Goal: Transaction & Acquisition: Purchase product/service

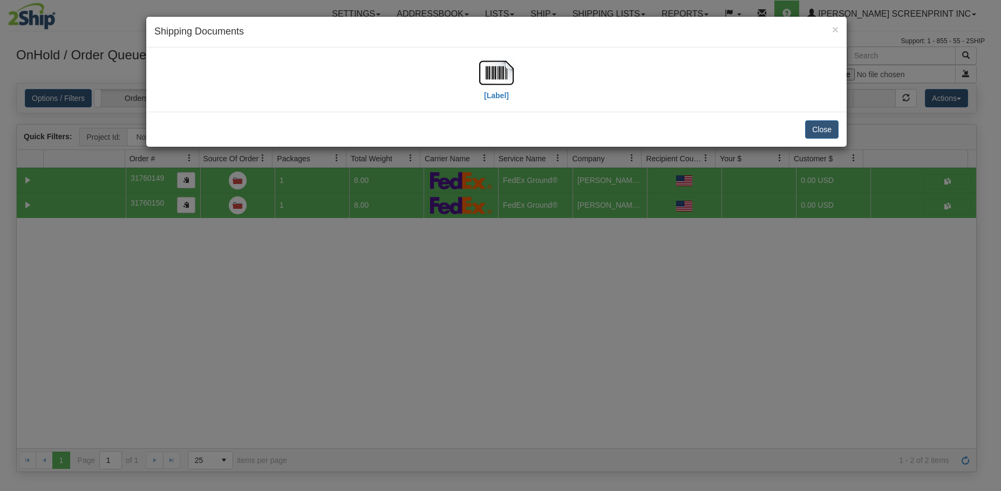
select select "Now Hiring"
click at [815, 125] on button "Close" at bounding box center [821, 129] width 33 height 18
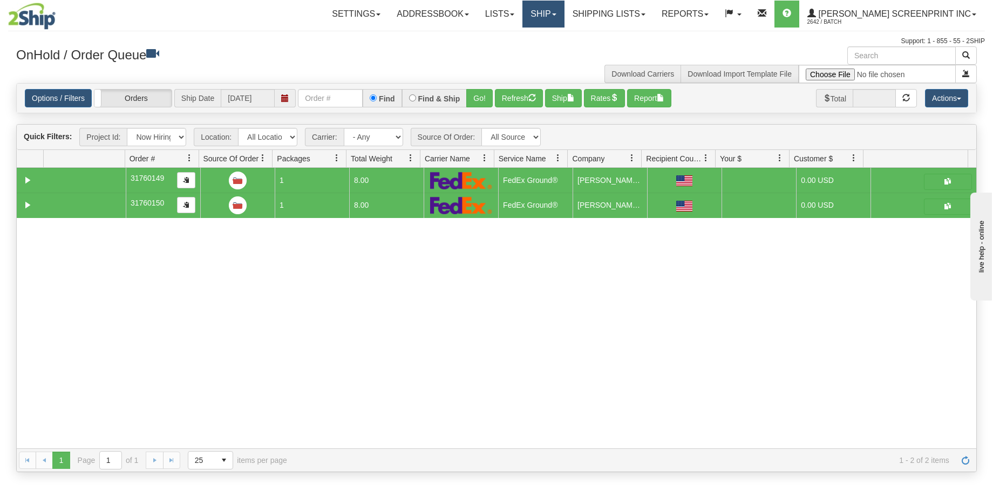
click at [564, 25] on link "Ship" at bounding box center [543, 14] width 42 height 27
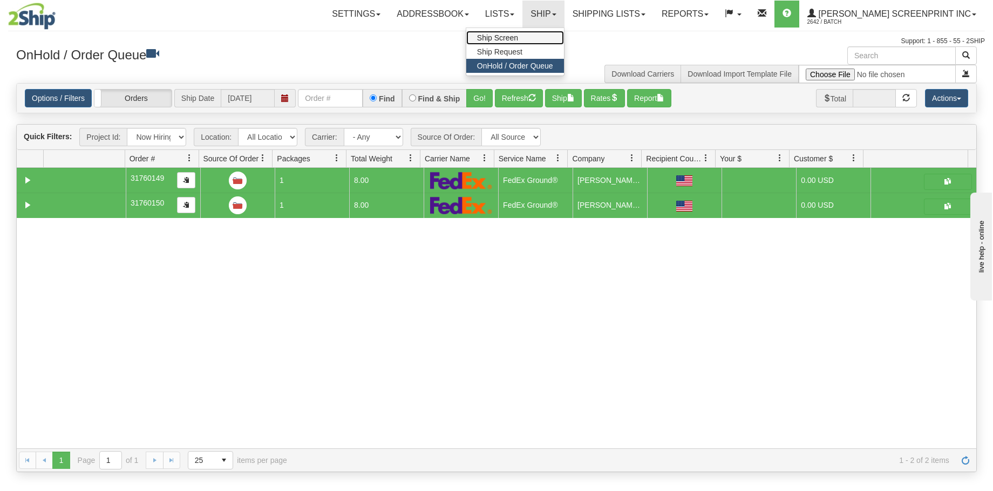
click at [564, 40] on link "Ship Screen" at bounding box center [515, 38] width 98 height 14
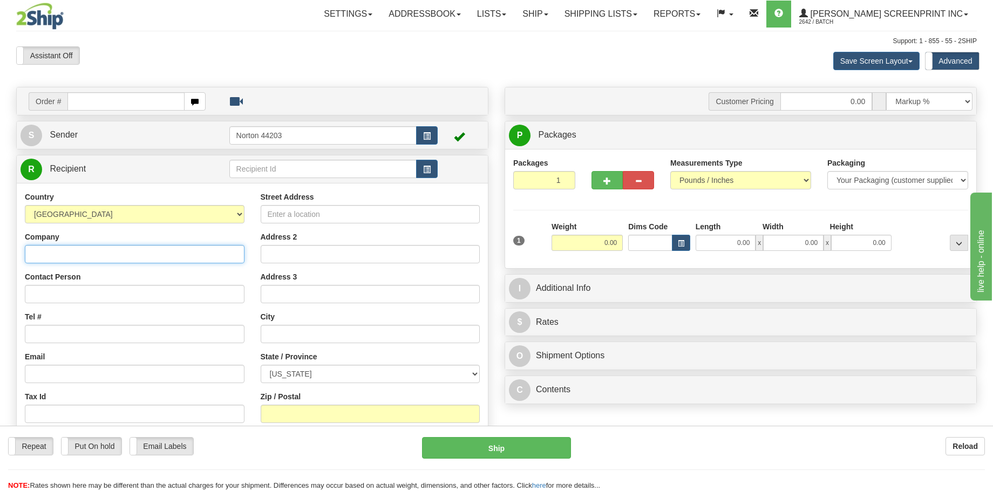
click at [93, 255] on input "Company" at bounding box center [135, 254] width 220 height 18
type input "h"
type input "c"
type input "CO/HYATT HOUSE"
type input "JACK KANAS"
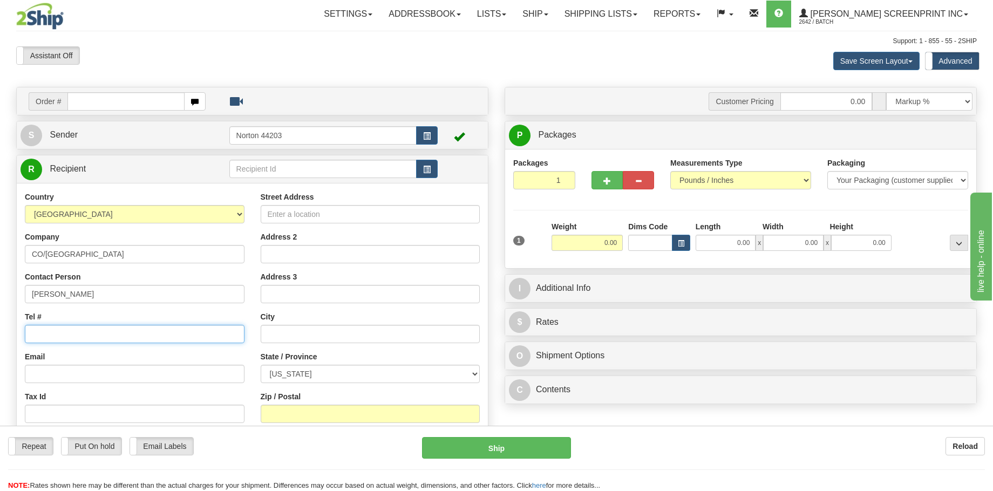
click at [63, 335] on input "Tel #" at bounding box center [135, 334] width 220 height 18
type input "218-969-0032"
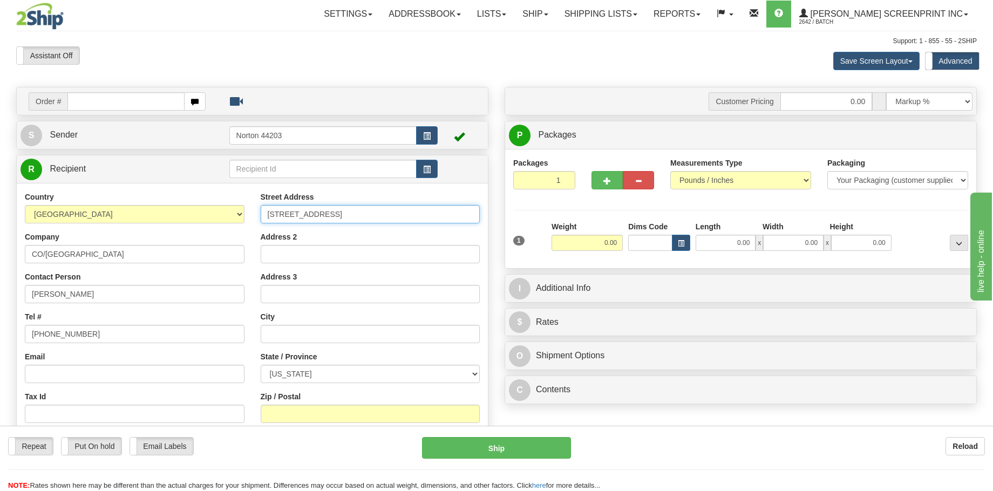
type input "2301 LANDMARK DR N.W."
type input "N"
type input "MINOT"
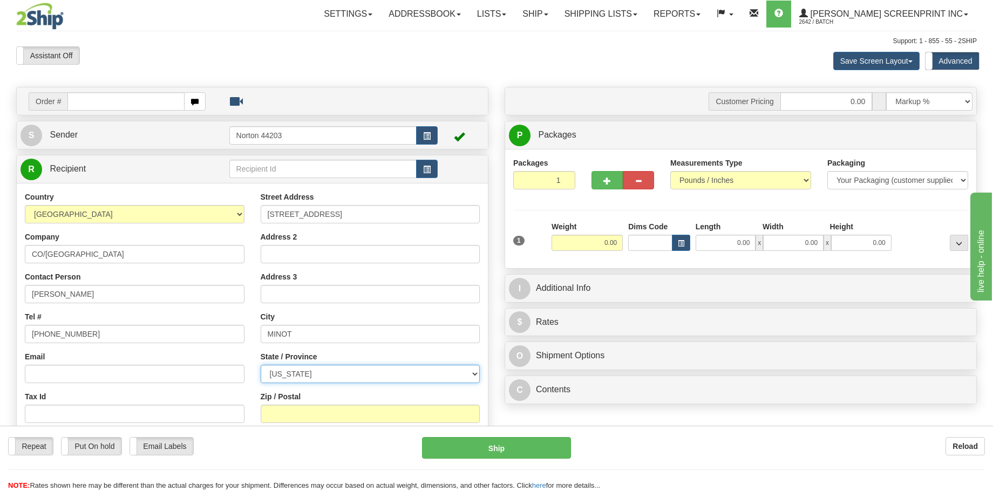
click at [305, 375] on select "ALABAMA ALASKA ARIZONA ARKANSAS Armed Forces America Armed Forces Europe Armed …" at bounding box center [371, 374] width 220 height 18
select select "ND"
click at [261, 365] on select "ALABAMA ALASKA ARIZONA ARKANSAS Armed Forces America Armed Forces Europe Armed …" at bounding box center [371, 374] width 220 height 18
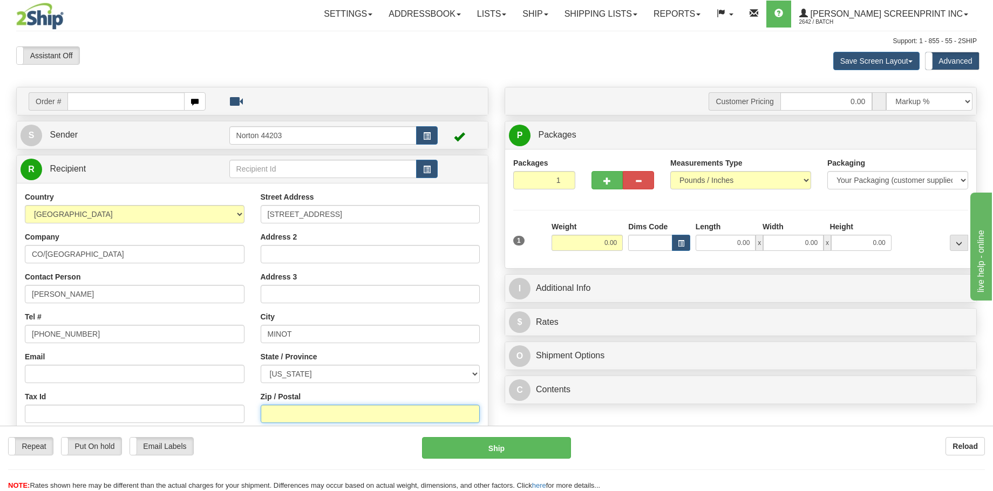
click at [283, 416] on input "Zip / Postal" at bounding box center [371, 414] width 220 height 18
type input "58703"
drag, startPoint x: 594, startPoint y: 244, endPoint x: 632, endPoint y: 244, distance: 38.3
click at [632, 244] on div "1 Weight 0.00 Dims Code 0.00" at bounding box center [741, 240] width 460 height 38
type input "20.00"
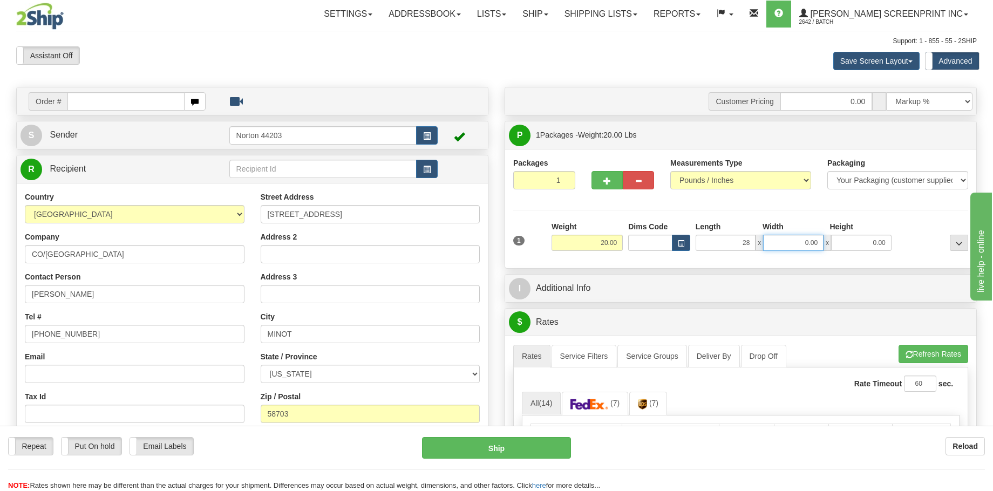
type input "28.00"
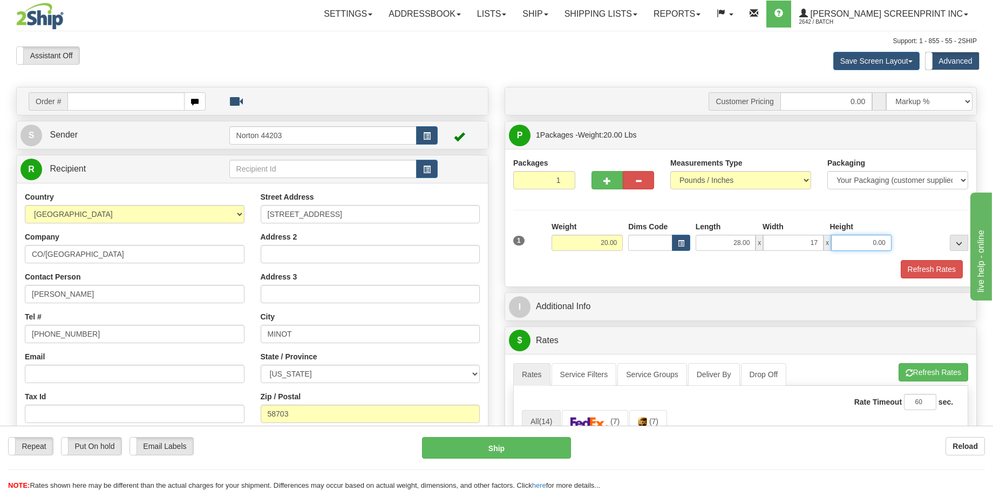
type input "17.00"
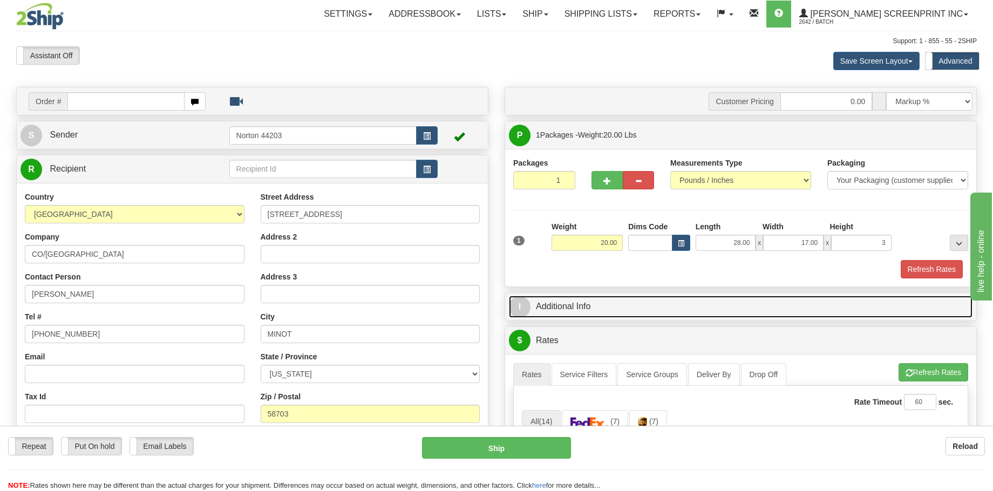
type input "3.00"
click at [829, 305] on link "I Additional Info" at bounding box center [741, 307] width 464 height 22
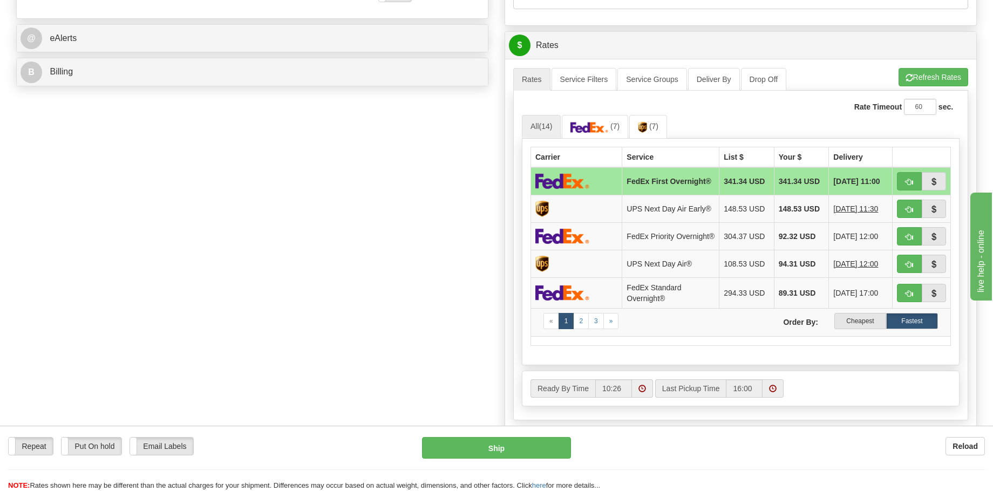
scroll to position [540, 0]
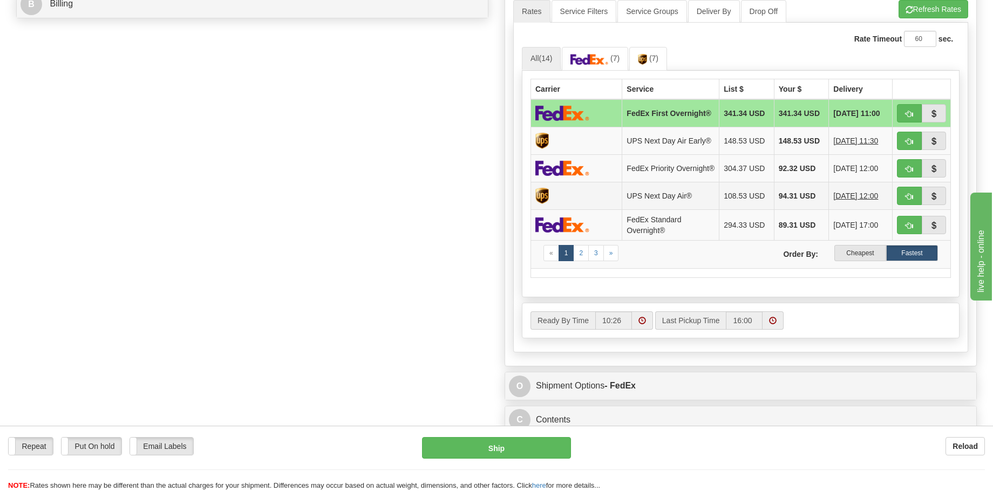
click at [645, 208] on td "UPS Next Day Air®" at bounding box center [670, 196] width 97 height 28
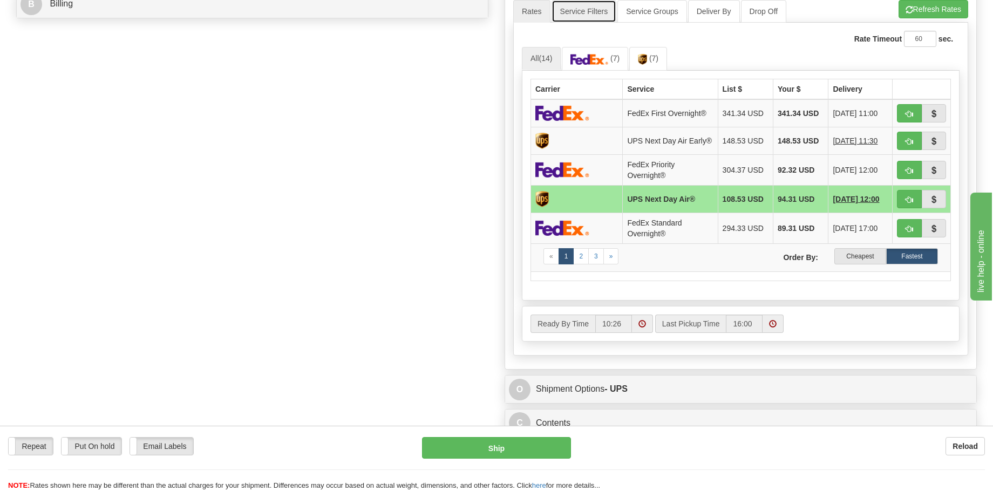
click at [590, 11] on link "Service Filters" at bounding box center [584, 11] width 65 height 23
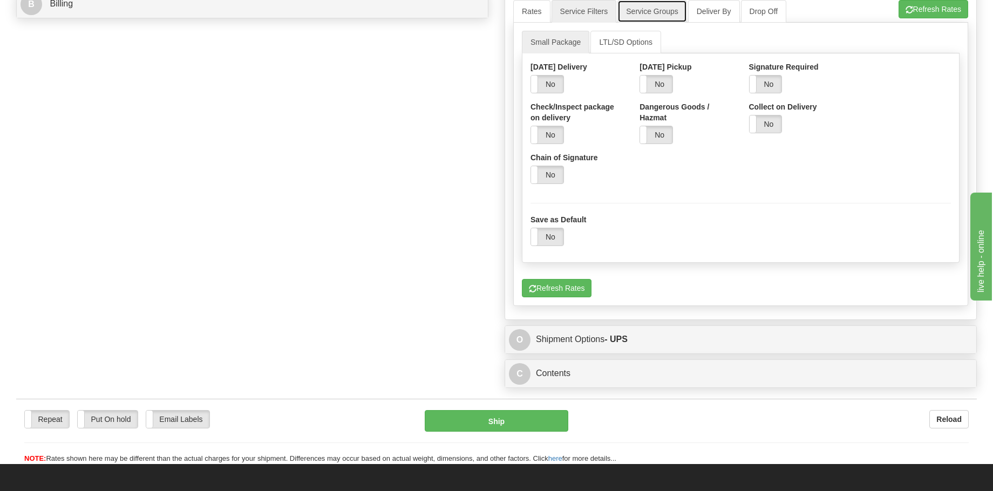
click at [636, 13] on link "Service Groups" at bounding box center [651, 11] width 69 height 23
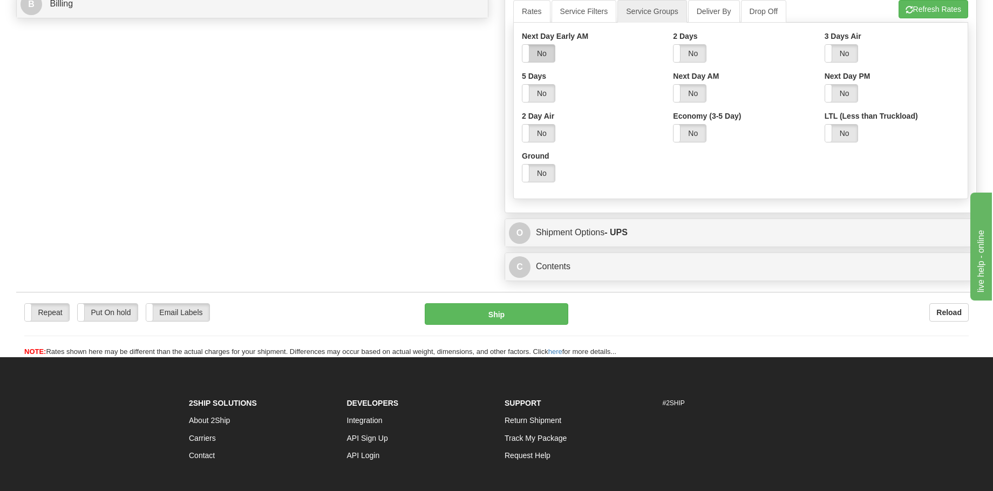
click at [543, 53] on label "No" at bounding box center [538, 53] width 32 height 17
click at [727, 8] on link "Deliver By" at bounding box center [714, 11] width 52 height 23
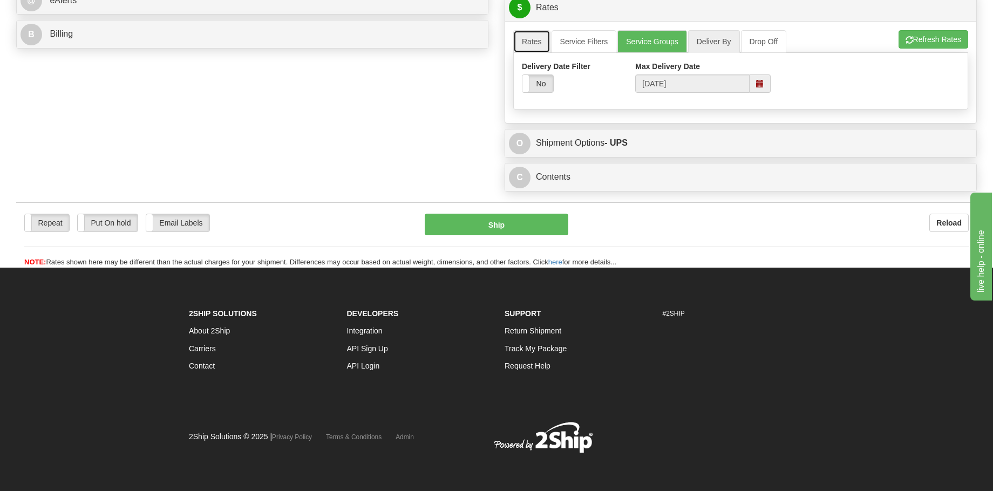
click at [539, 41] on link "Rates" at bounding box center [531, 41] width 37 height 23
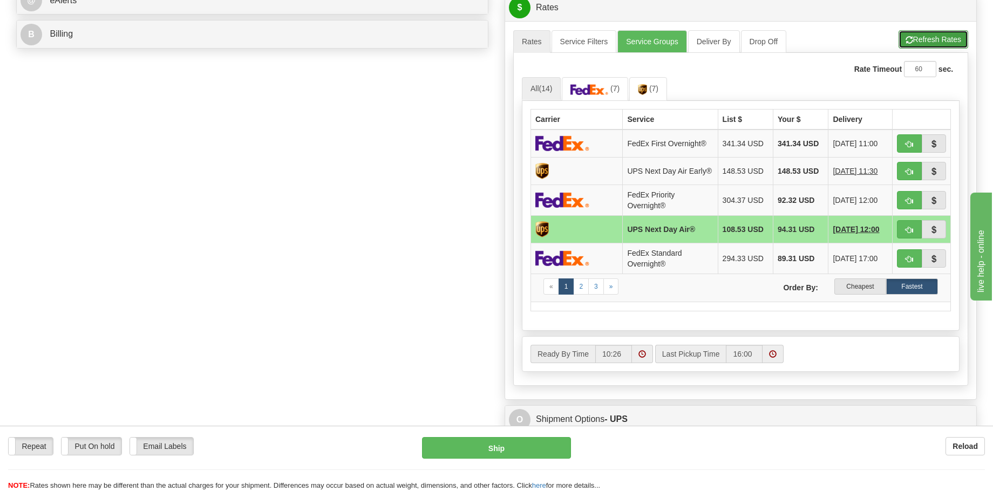
click at [949, 43] on button "Refresh Rates" at bounding box center [934, 39] width 70 height 18
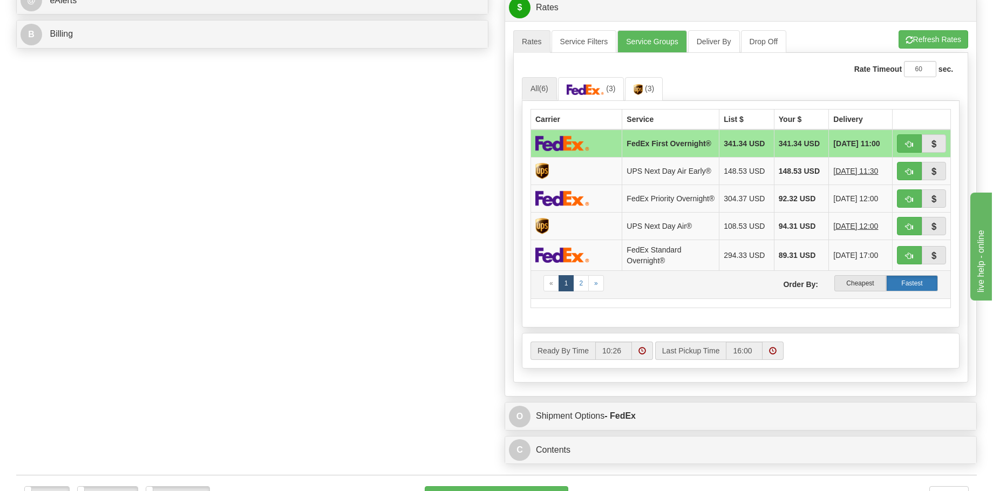
click at [905, 290] on label "Fastest" at bounding box center [912, 283] width 52 height 16
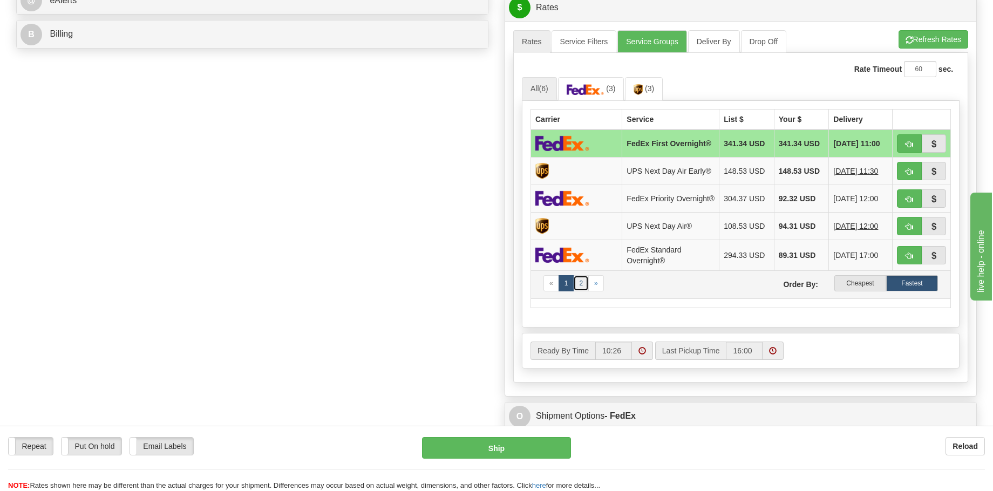
click at [581, 291] on link "2" at bounding box center [581, 283] width 16 height 16
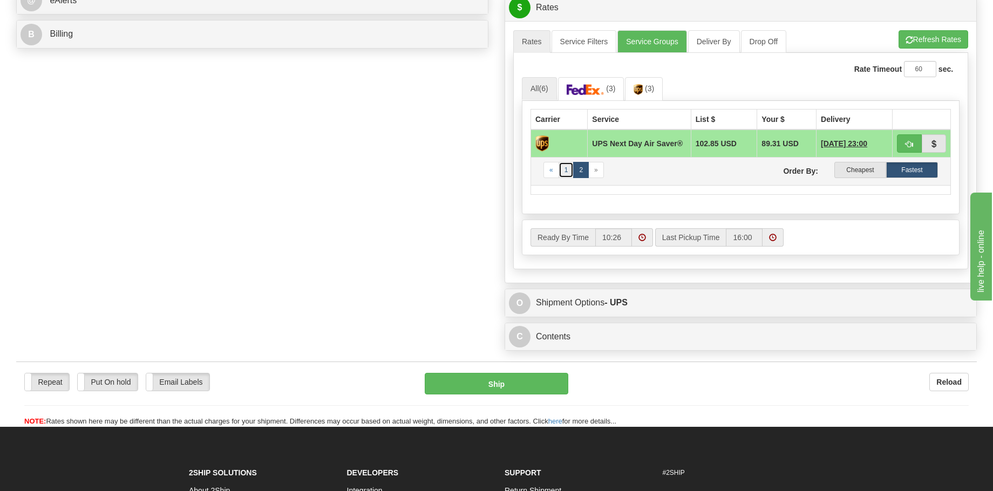
click at [565, 173] on link "1" at bounding box center [567, 170] width 16 height 16
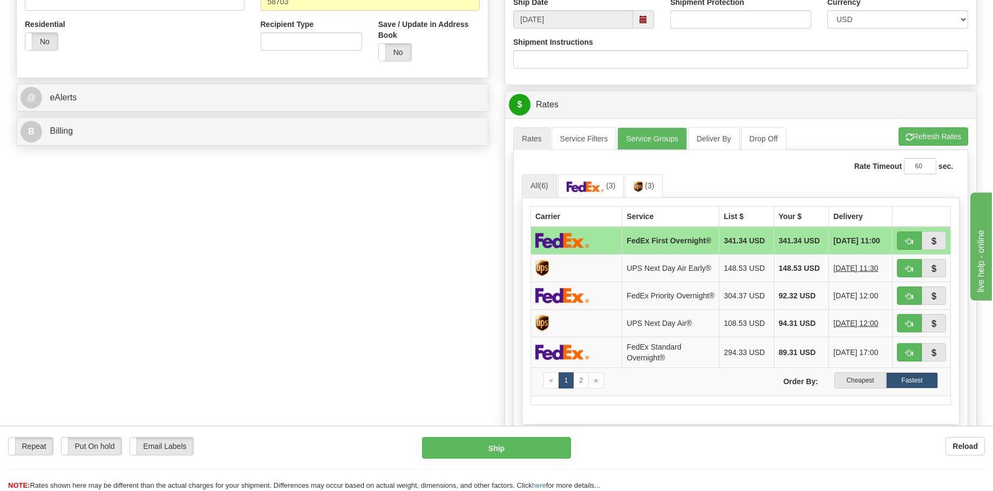
scroll to position [402, 0]
